Goal: Information Seeking & Learning: Learn about a topic

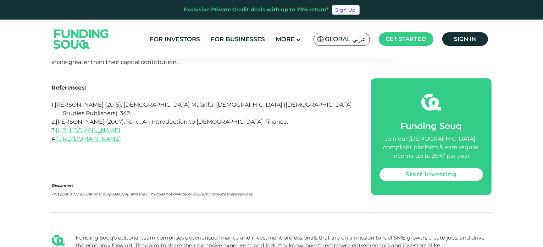
scroll to position [2300, 0]
click at [198, 35] on link "For Investors" at bounding box center [175, 39] width 54 height 12
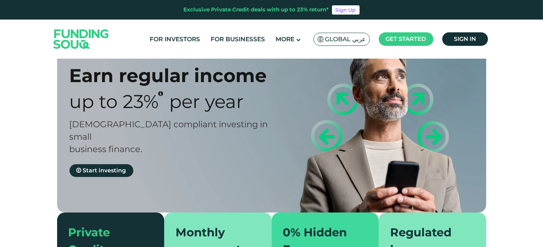
scroll to position [42, 0]
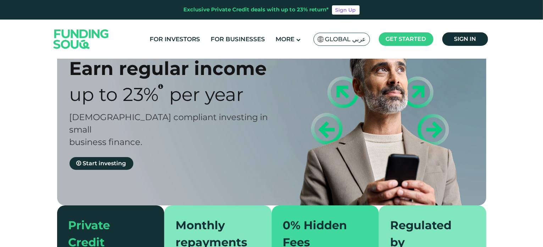
type tc-range-slider "4"
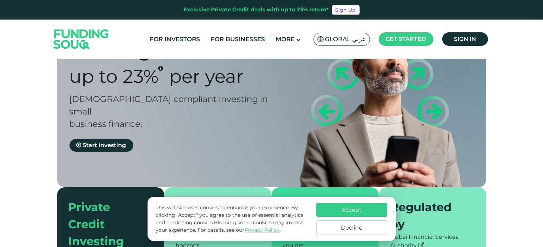
scroll to position [73, 0]
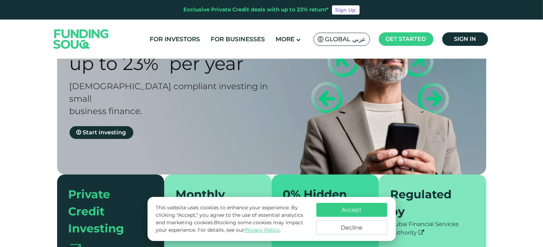
click at [356, 221] on button "Decline" at bounding box center [352, 227] width 71 height 15
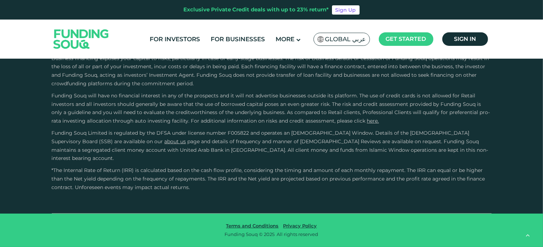
scroll to position [1396, 0]
type tc-range-slider "10000"
drag, startPoint x: 82, startPoint y: 112, endPoint x: 75, endPoint y: 117, distance: 9.4
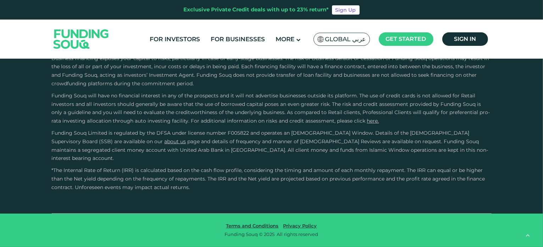
type tc-range-slider "5"
drag, startPoint x: 287, startPoint y: 114, endPoint x: 331, endPoint y: 105, distance: 44.8
type tc-range-slider "1000000"
drag, startPoint x: 69, startPoint y: 113, endPoint x: 190, endPoint y: 117, distance: 121.1
